Goal: Information Seeking & Learning: Learn about a topic

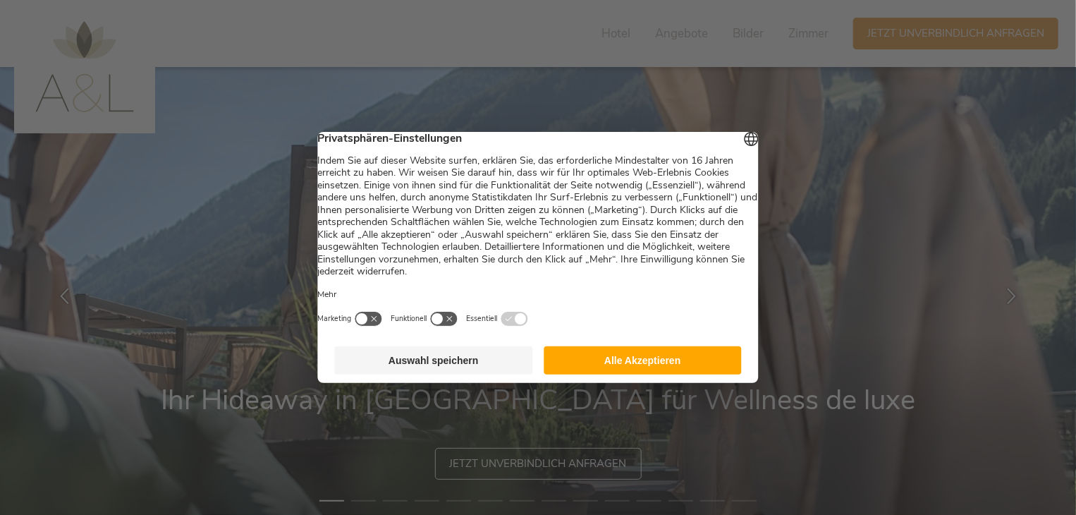
click at [688, 358] on button "Alle Akzeptieren" at bounding box center [643, 360] width 198 height 28
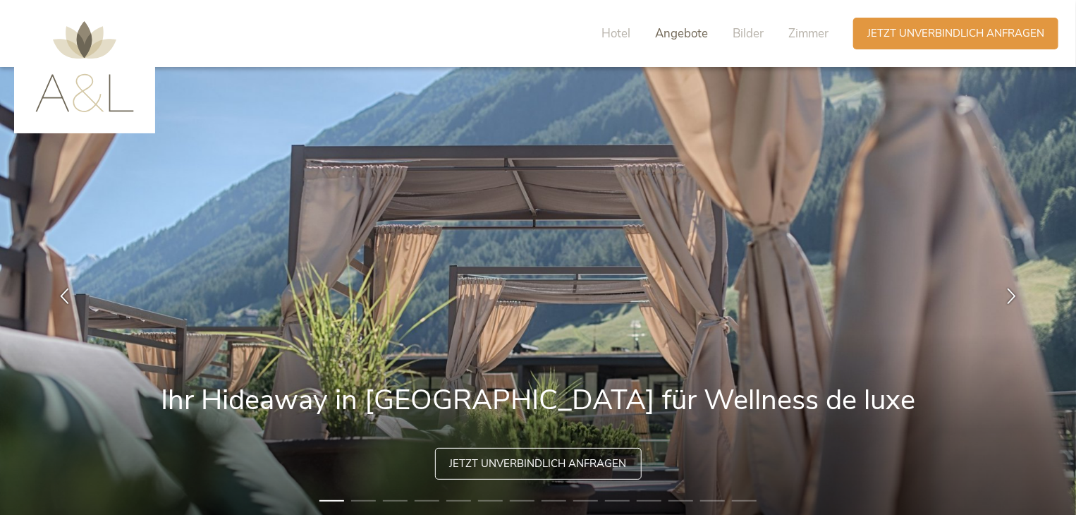
click at [689, 35] on span "Angebote" at bounding box center [681, 33] width 53 height 16
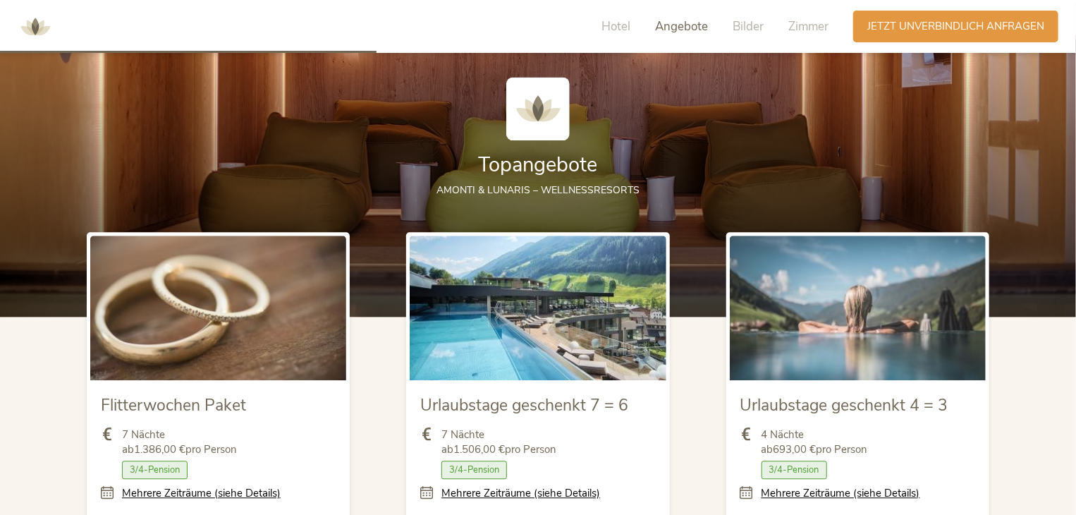
scroll to position [1577, 0]
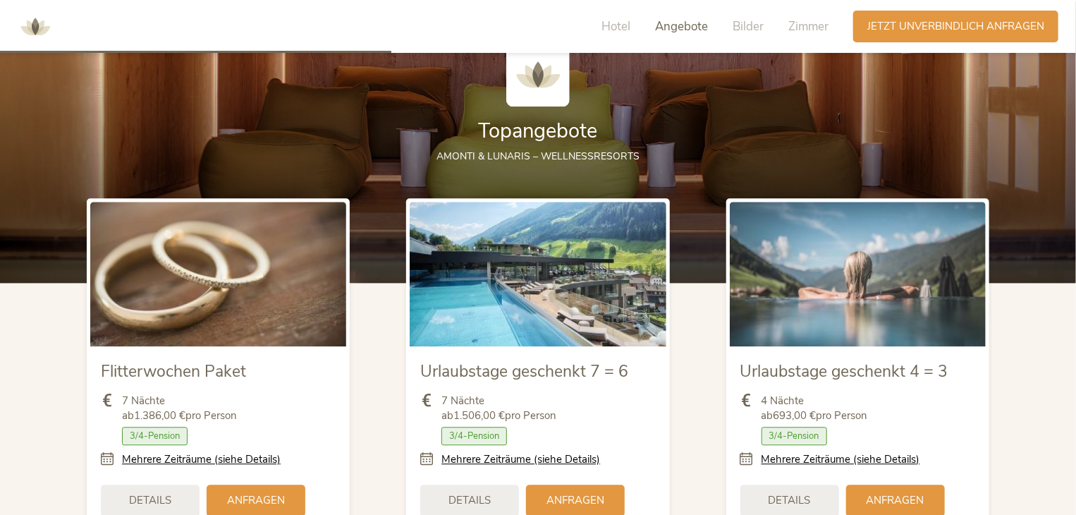
click at [631, 25] on div "Hotel Angebote Bilder Zimmer" at bounding box center [718, 27] width 269 height 32
click at [622, 28] on span "Hotel" at bounding box center [616, 26] width 29 height 16
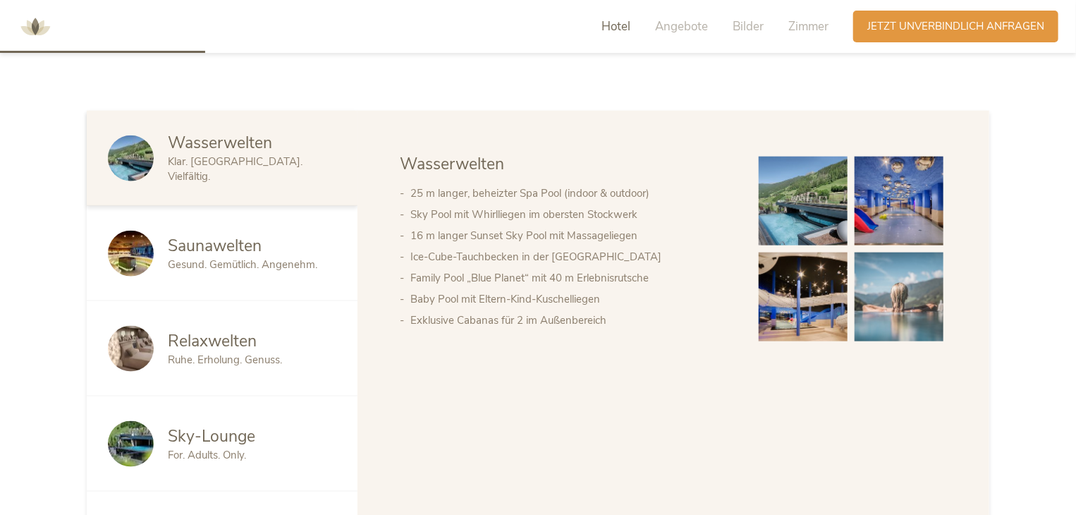
scroll to position [715, 0]
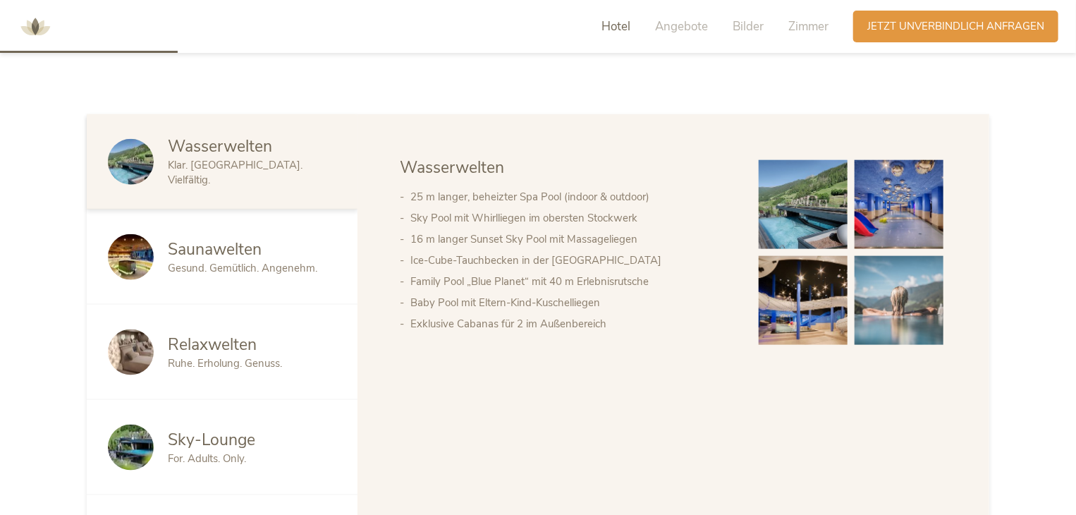
click at [222, 250] on span "Saunawelten" at bounding box center [215, 249] width 94 height 22
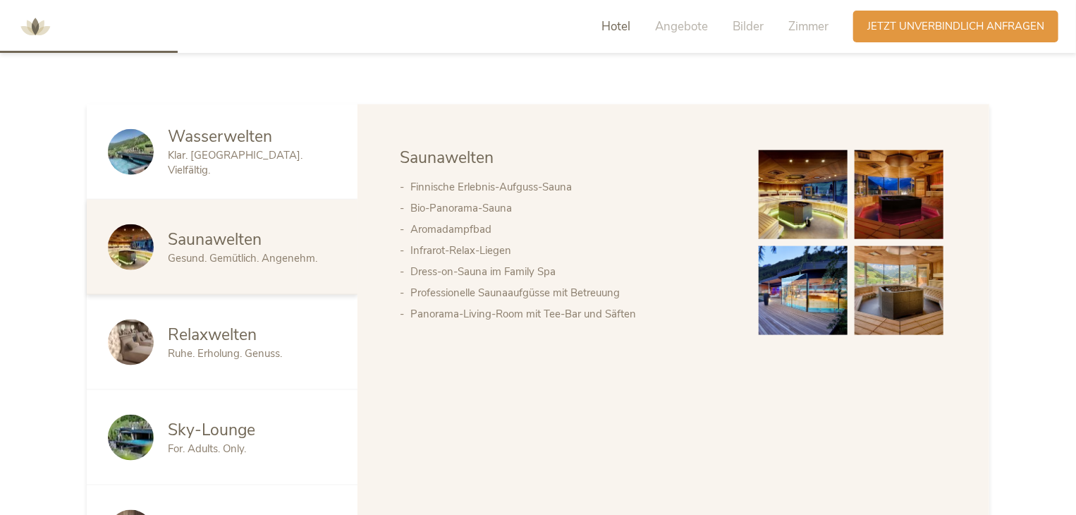
scroll to position [786, 0]
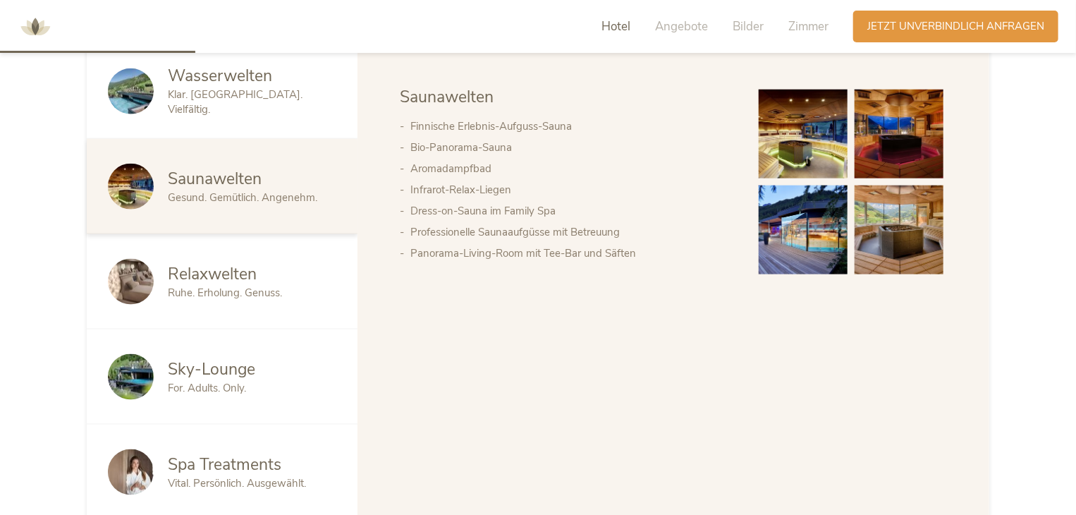
click at [243, 288] on span "Ruhe. Erholung. Genuss." at bounding box center [225, 293] width 114 height 14
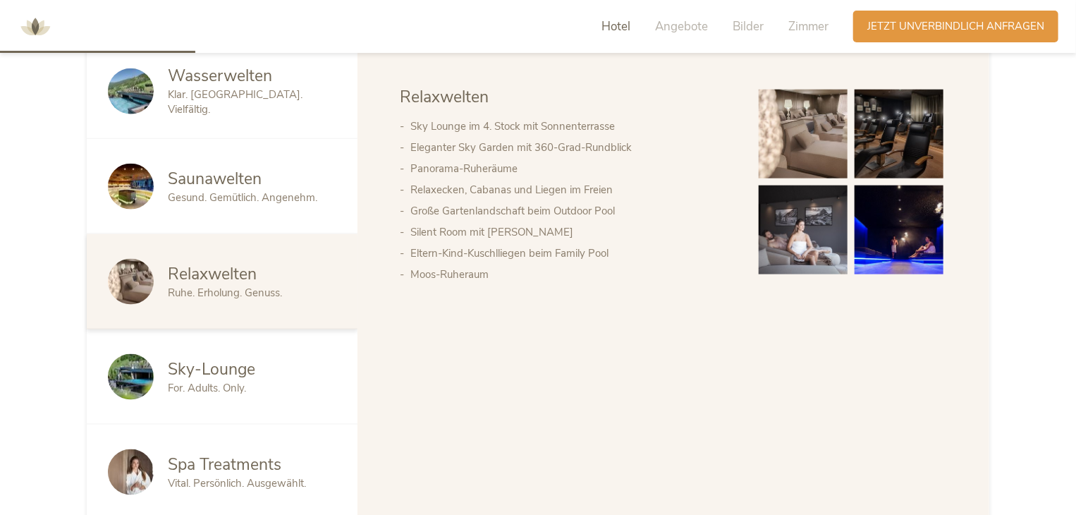
click at [225, 112] on div "Wasserwelten Klar. [GEOGRAPHIC_DATA]. Vielfältig." at bounding box center [222, 91] width 271 height 95
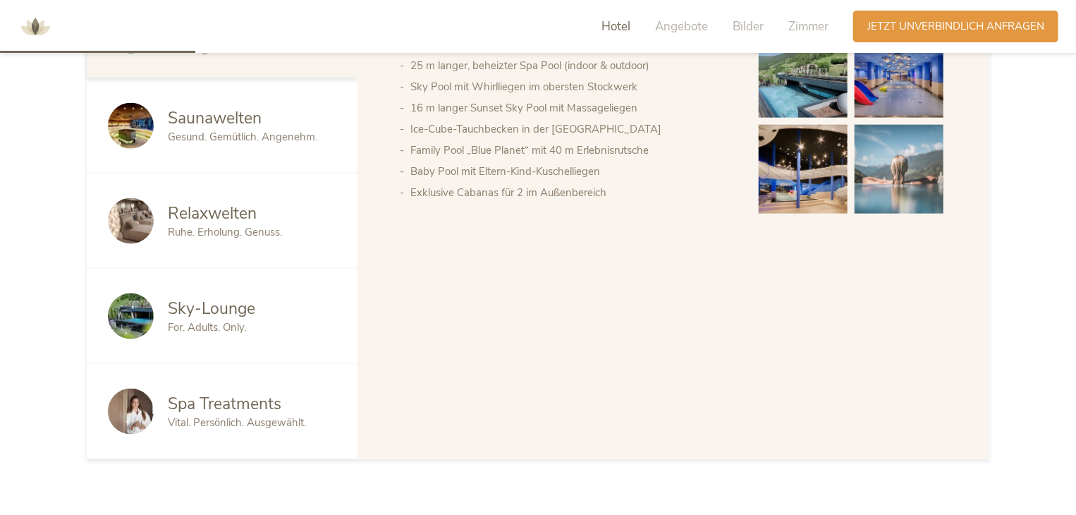
scroll to position [927, 0]
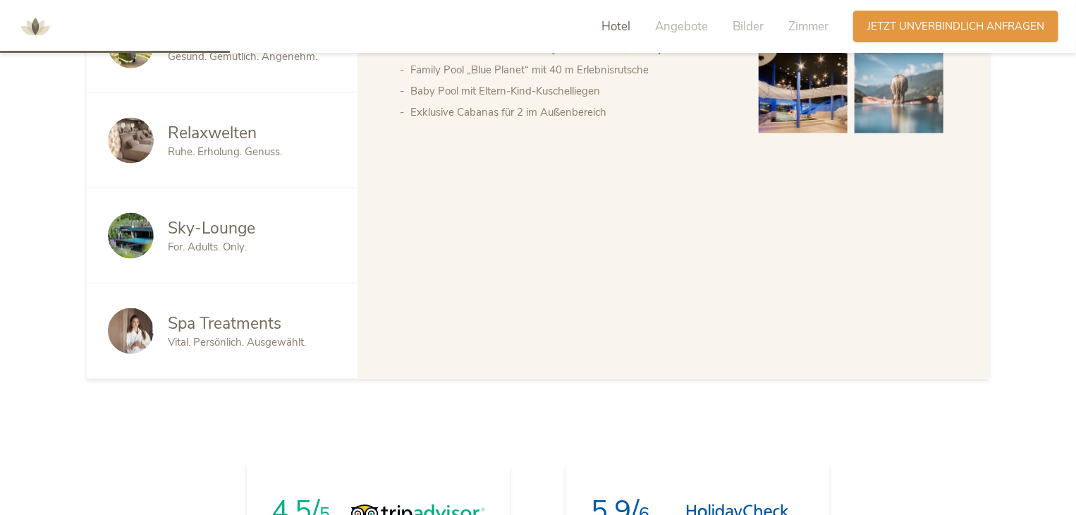
click at [207, 314] on span "Spa Treatments" at bounding box center [225, 324] width 114 height 22
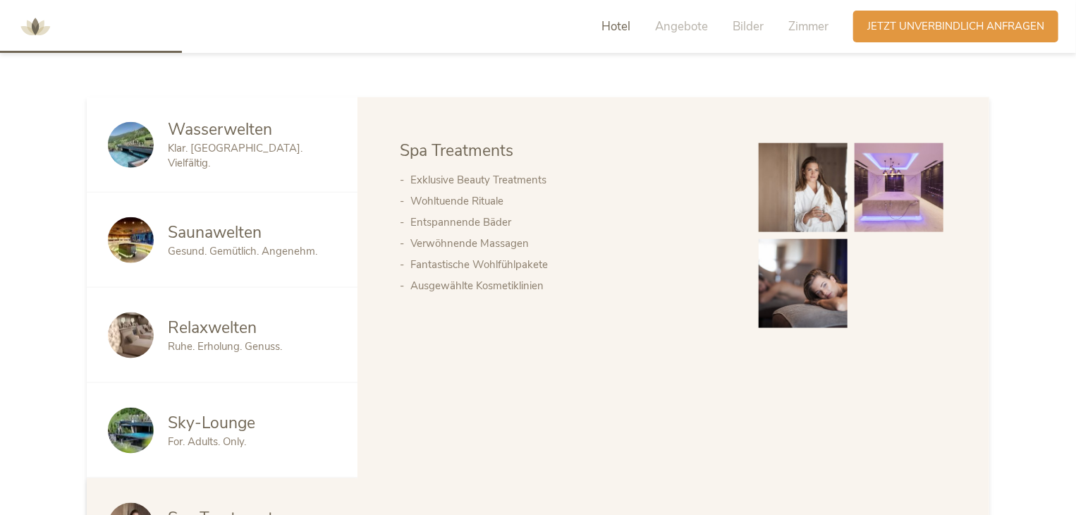
scroll to position [715, 0]
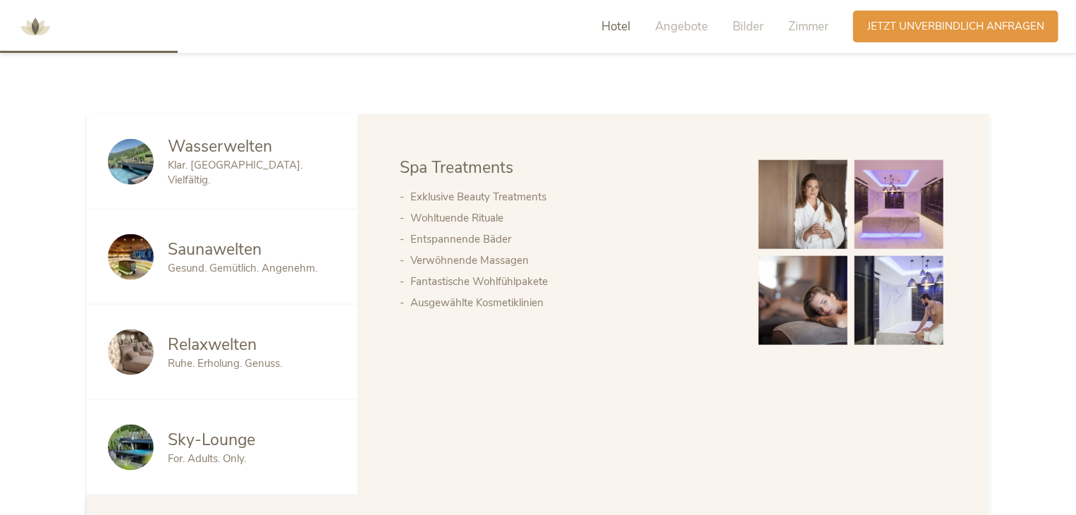
click at [881, 199] on img at bounding box center [899, 204] width 89 height 89
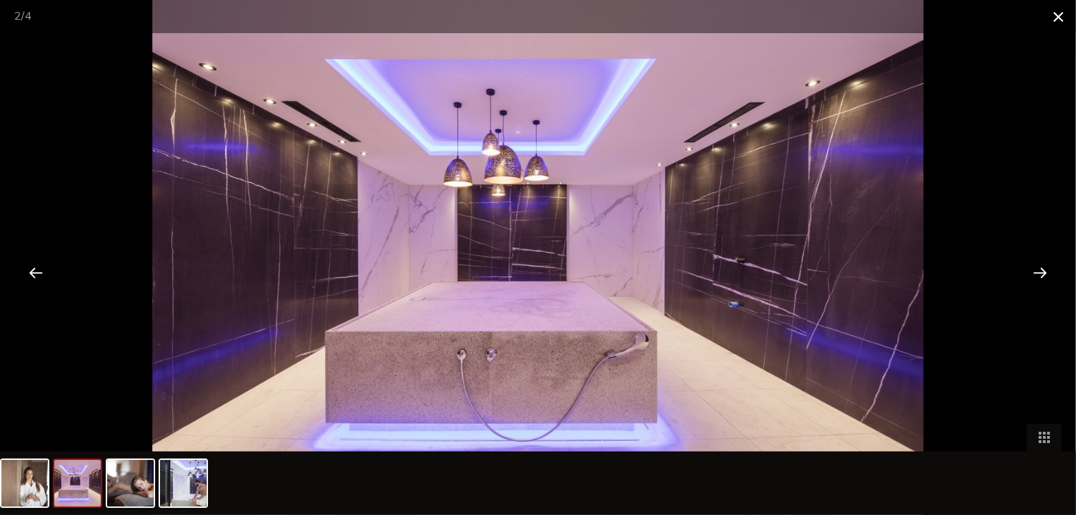
click at [1061, 19] on span at bounding box center [1058, 16] width 35 height 33
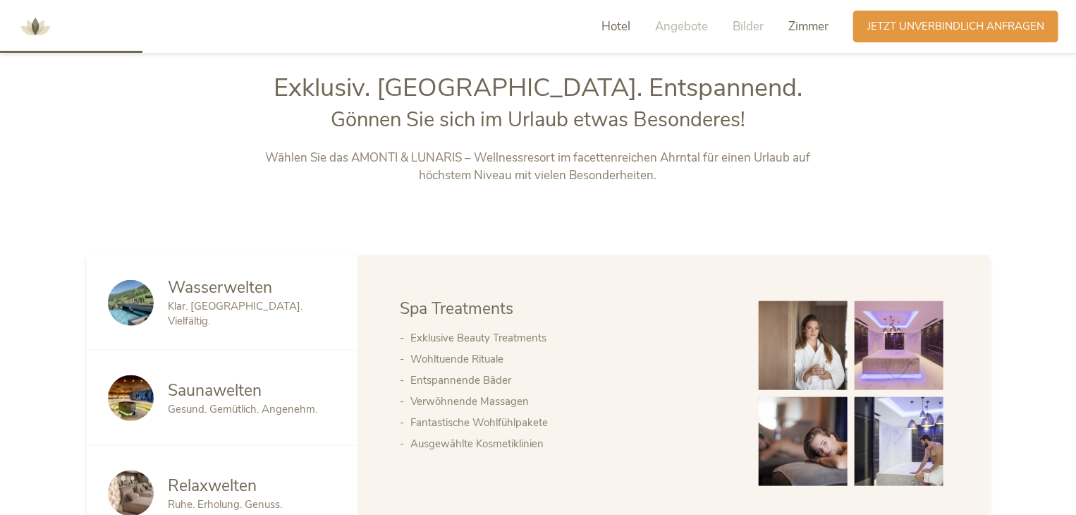
click at [819, 29] on span "Zimmer" at bounding box center [809, 26] width 40 height 16
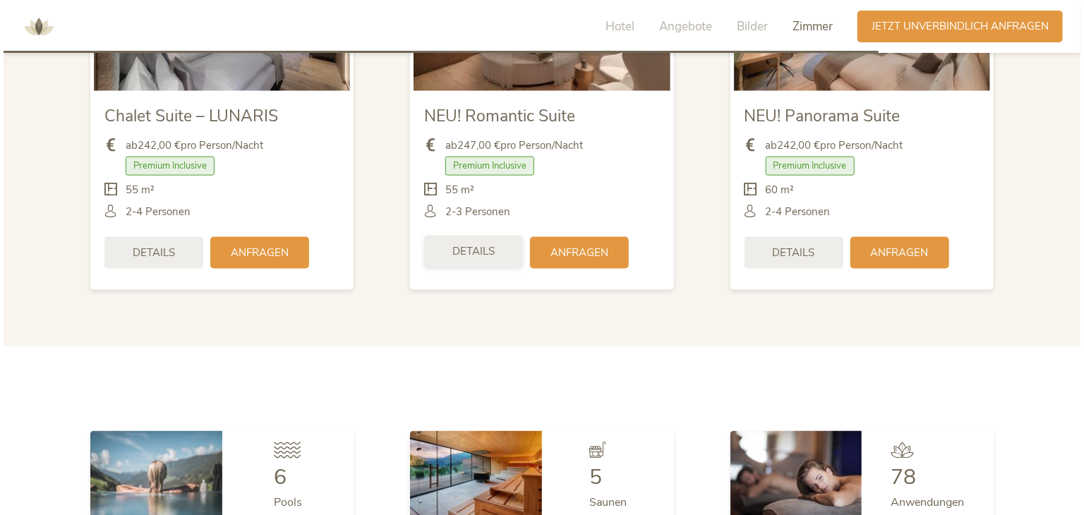
scroll to position [3524, 0]
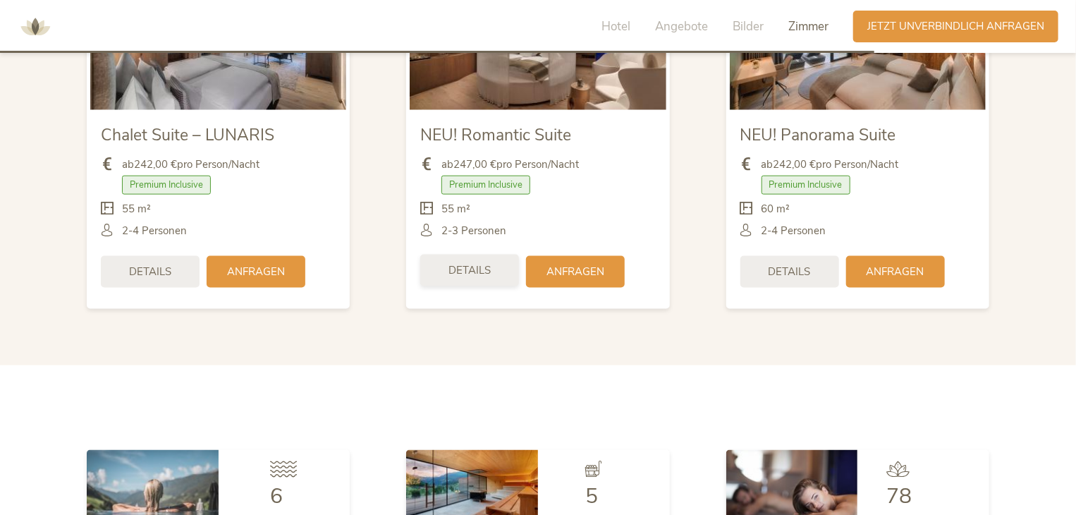
click at [491, 279] on div "Details" at bounding box center [469, 271] width 99 height 32
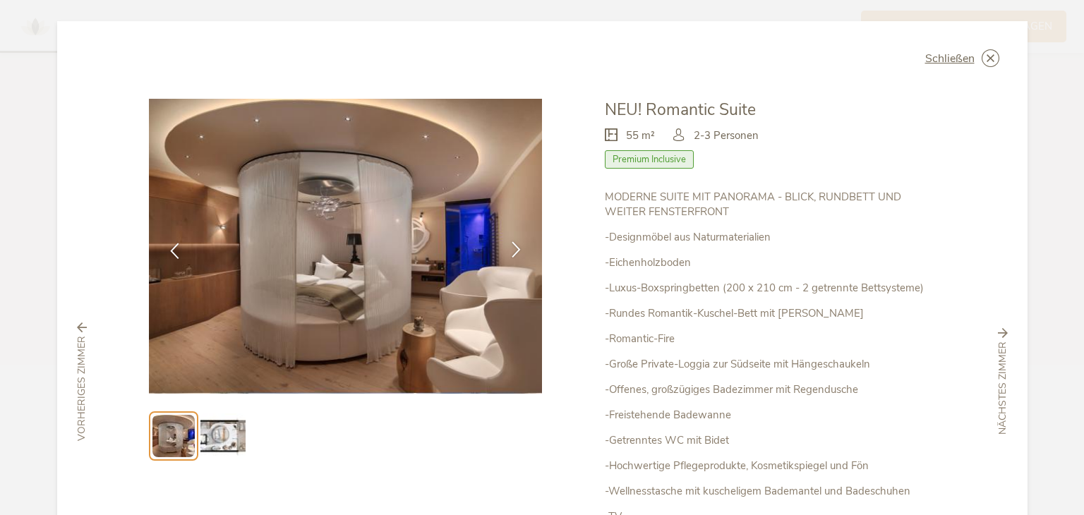
click at [508, 249] on icon at bounding box center [516, 249] width 16 height 16
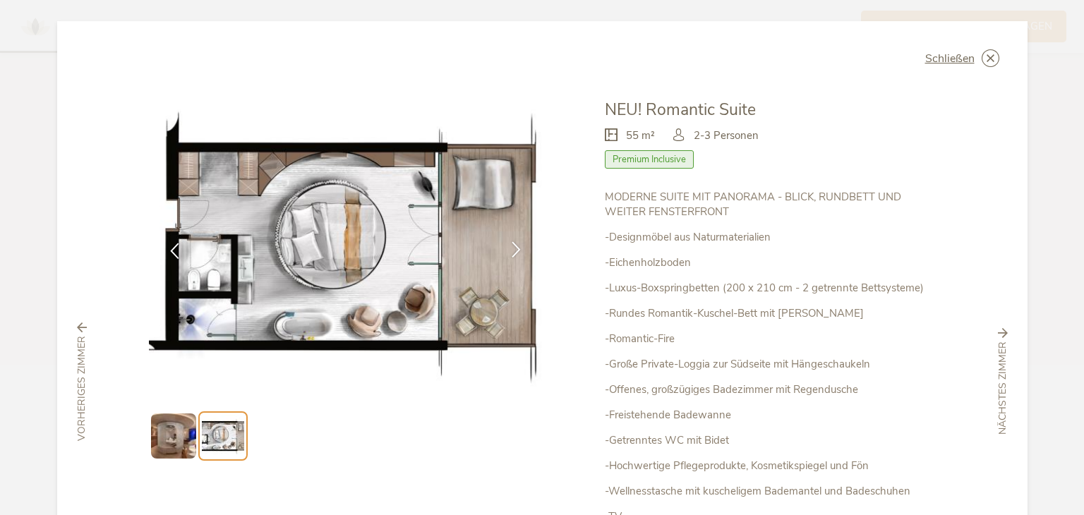
click at [508, 249] on icon at bounding box center [516, 249] width 16 height 16
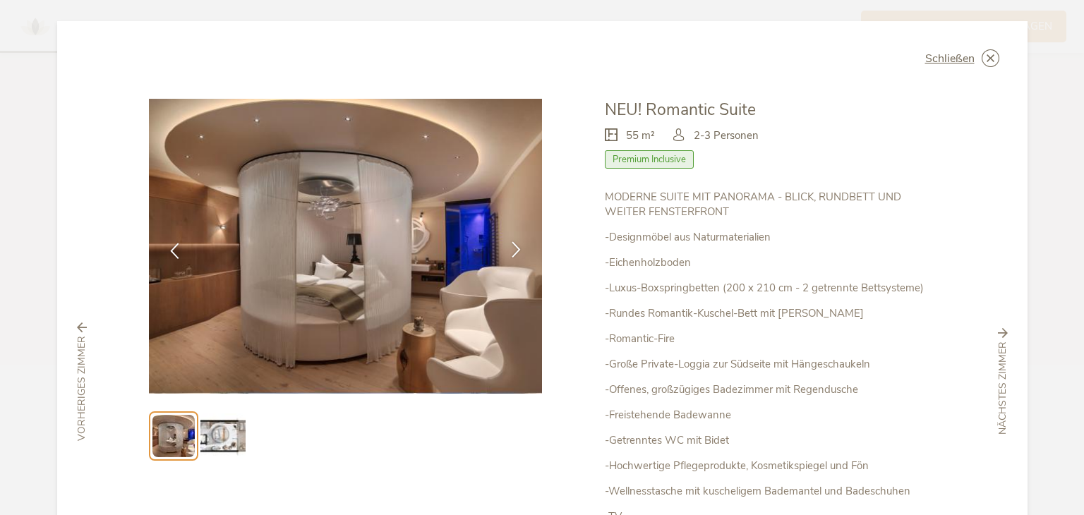
click at [508, 249] on icon at bounding box center [516, 249] width 16 height 16
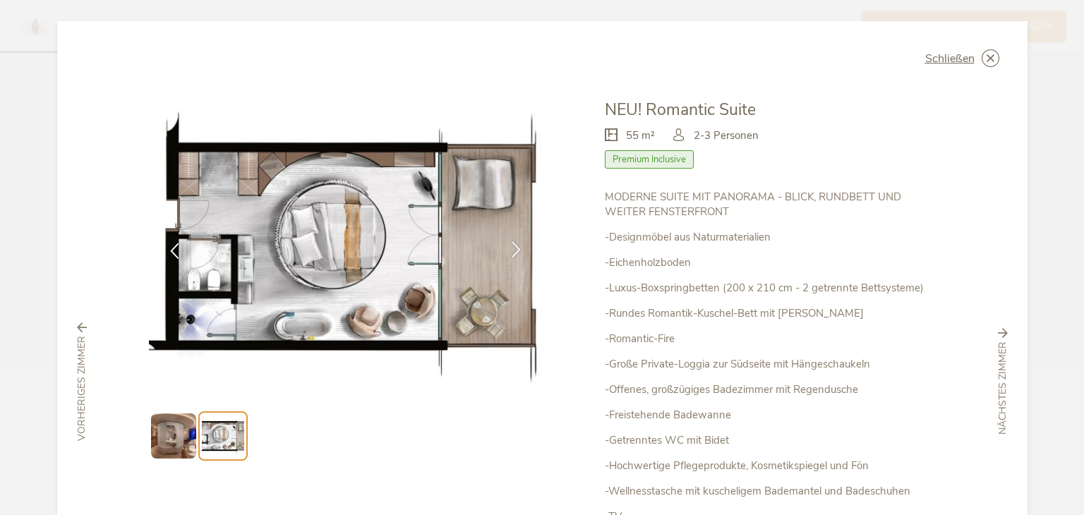
click at [508, 249] on icon at bounding box center [516, 249] width 16 height 16
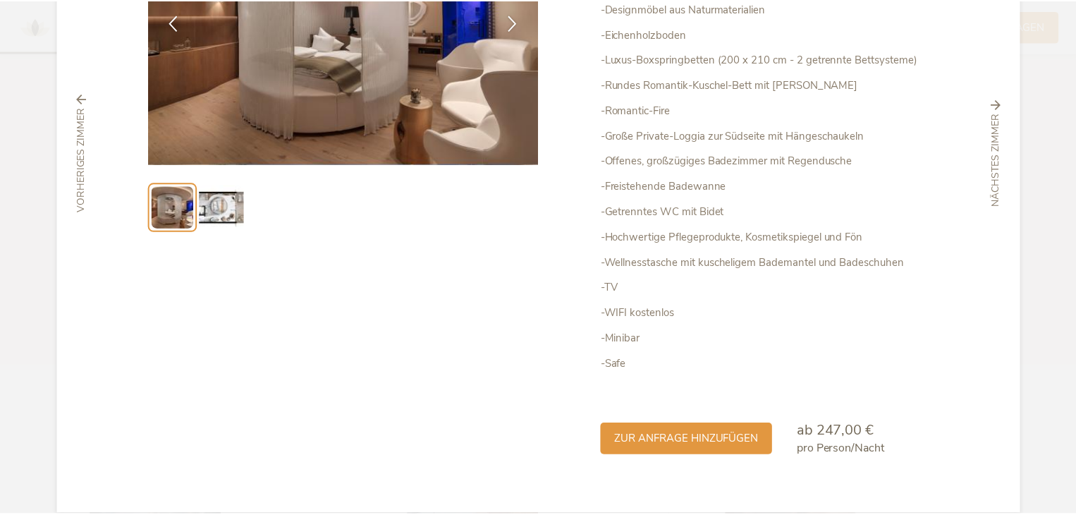
scroll to position [248, 0]
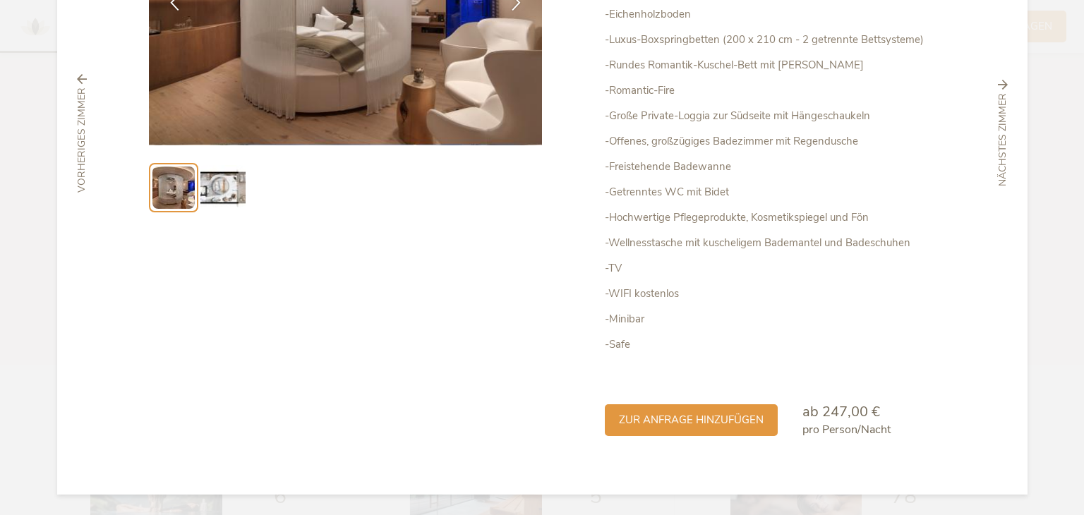
click at [16, 368] on div "Schließen Chalet Suite – LUNARIS Premium Inclusive" at bounding box center [542, 257] width 1084 height 515
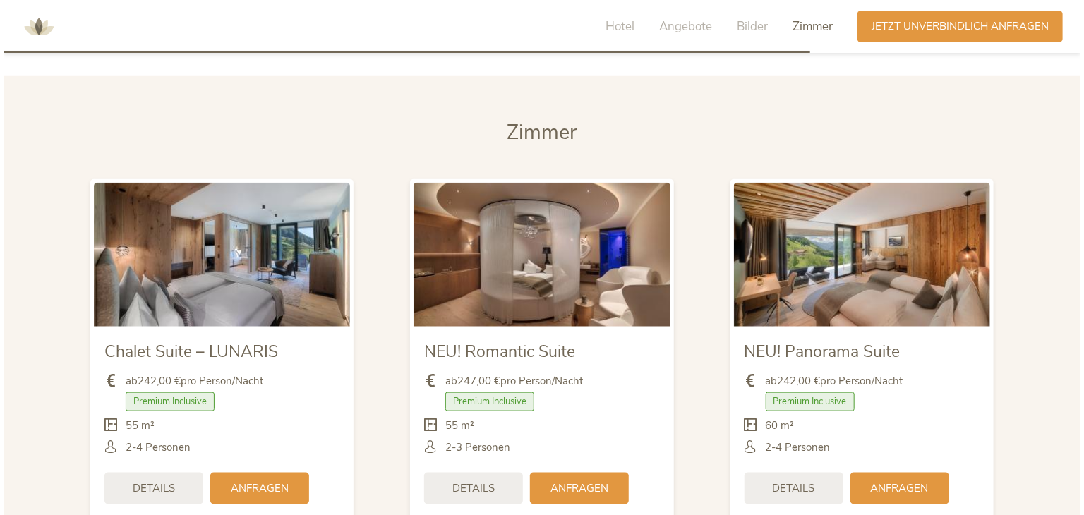
scroll to position [3454, 0]
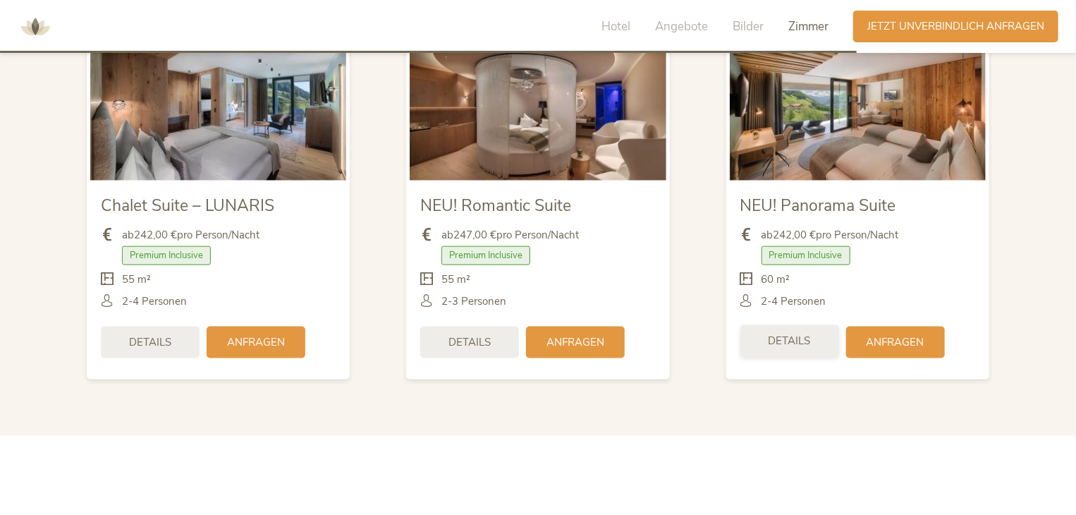
click at [800, 339] on span "Details" at bounding box center [790, 341] width 42 height 15
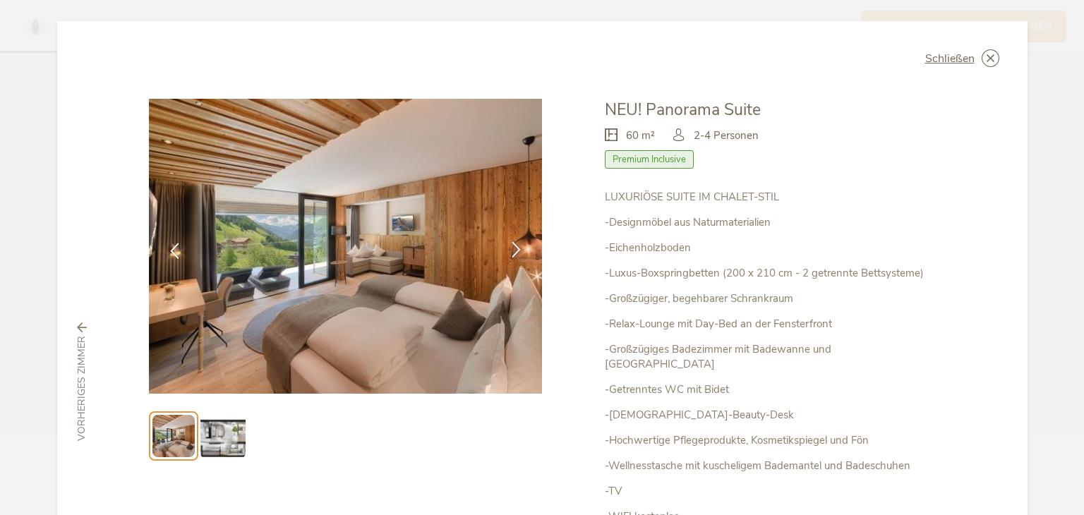
click at [516, 232] on div at bounding box center [516, 251] width 44 height 44
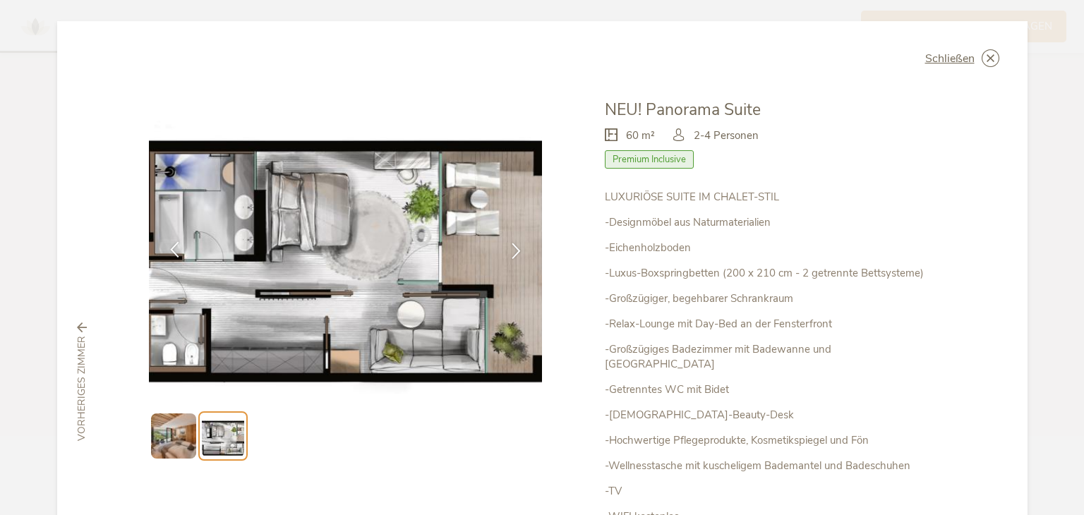
click at [166, 250] on icon at bounding box center [174, 249] width 16 height 16
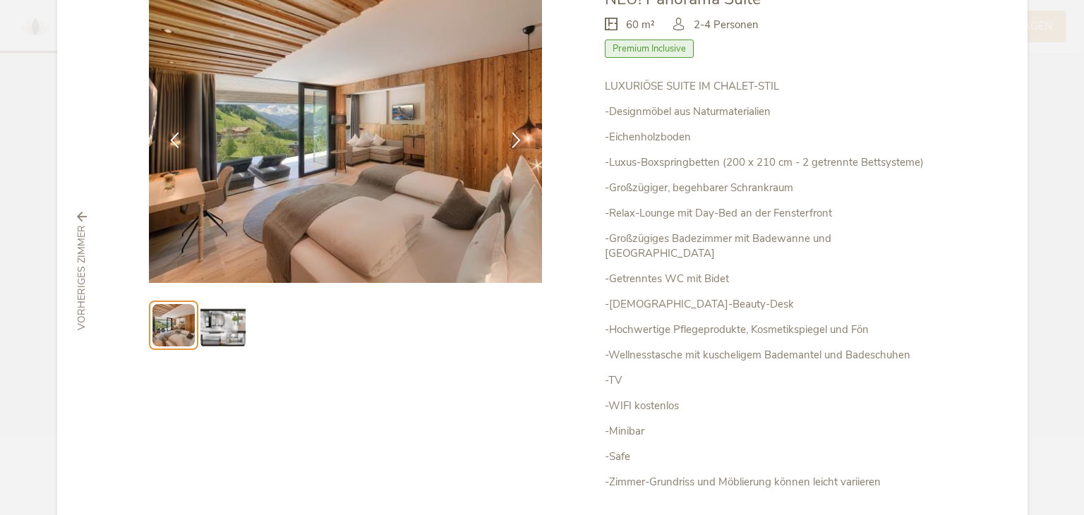
scroll to position [234, 0]
